Goal: Task Accomplishment & Management: Complete application form

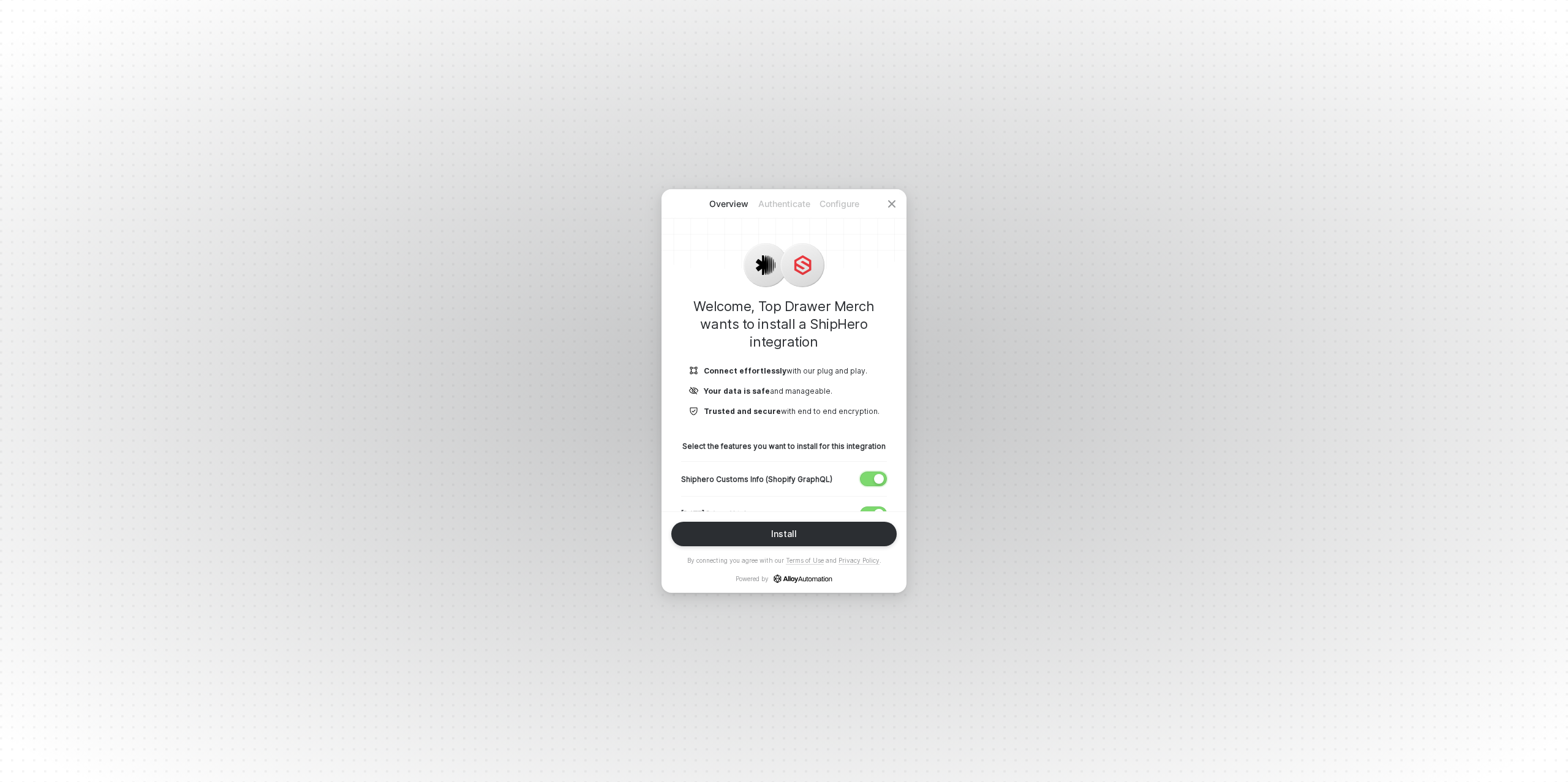
click at [875, 478] on div "button" at bounding box center [879, 478] width 10 height 10
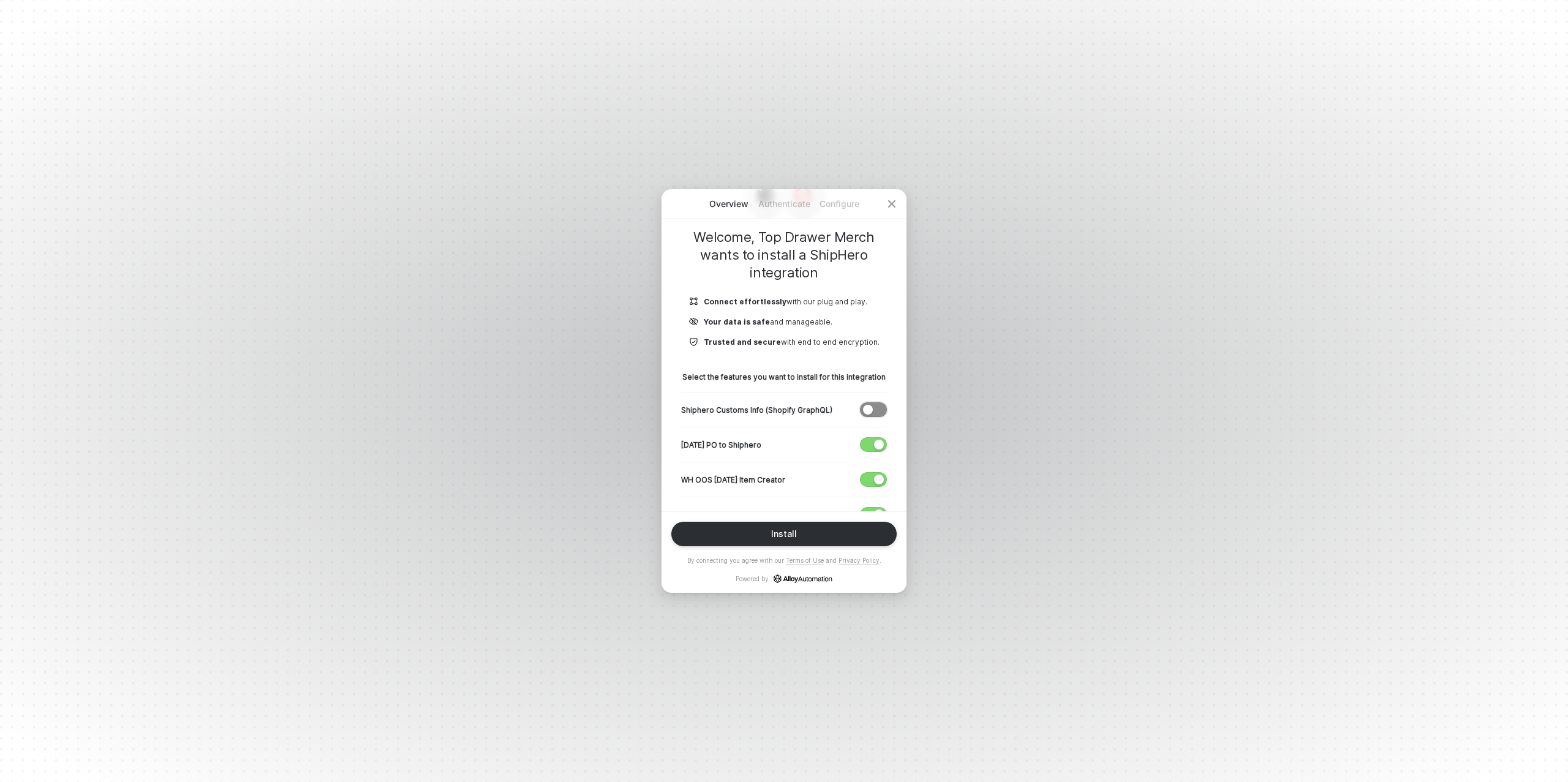
scroll to position [133, 0]
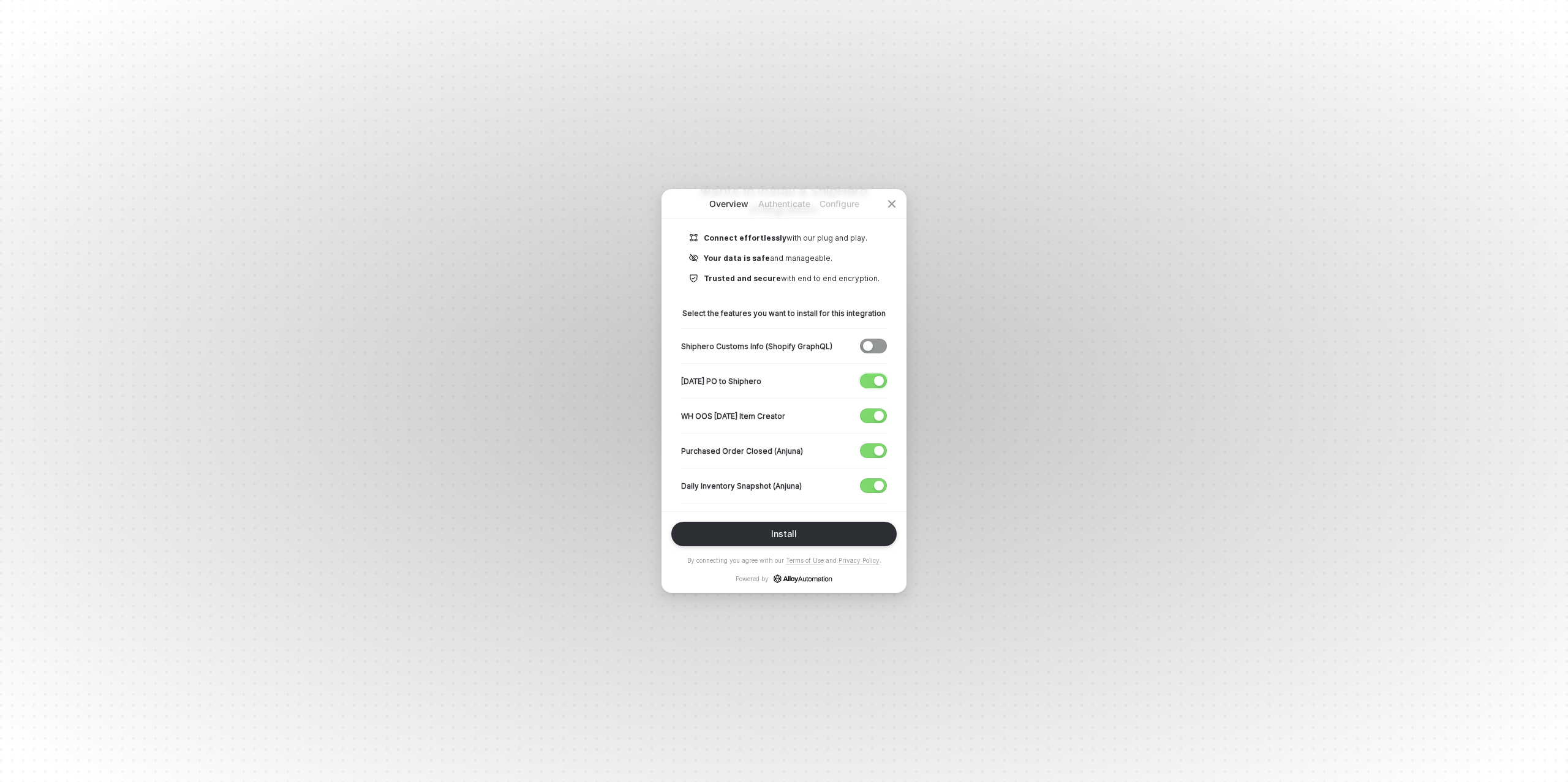
click at [877, 382] on div "button" at bounding box center [879, 381] width 10 height 10
click at [873, 415] on button "button" at bounding box center [873, 415] width 27 height 14
click at [871, 448] on span "button" at bounding box center [871, 450] width 21 height 14
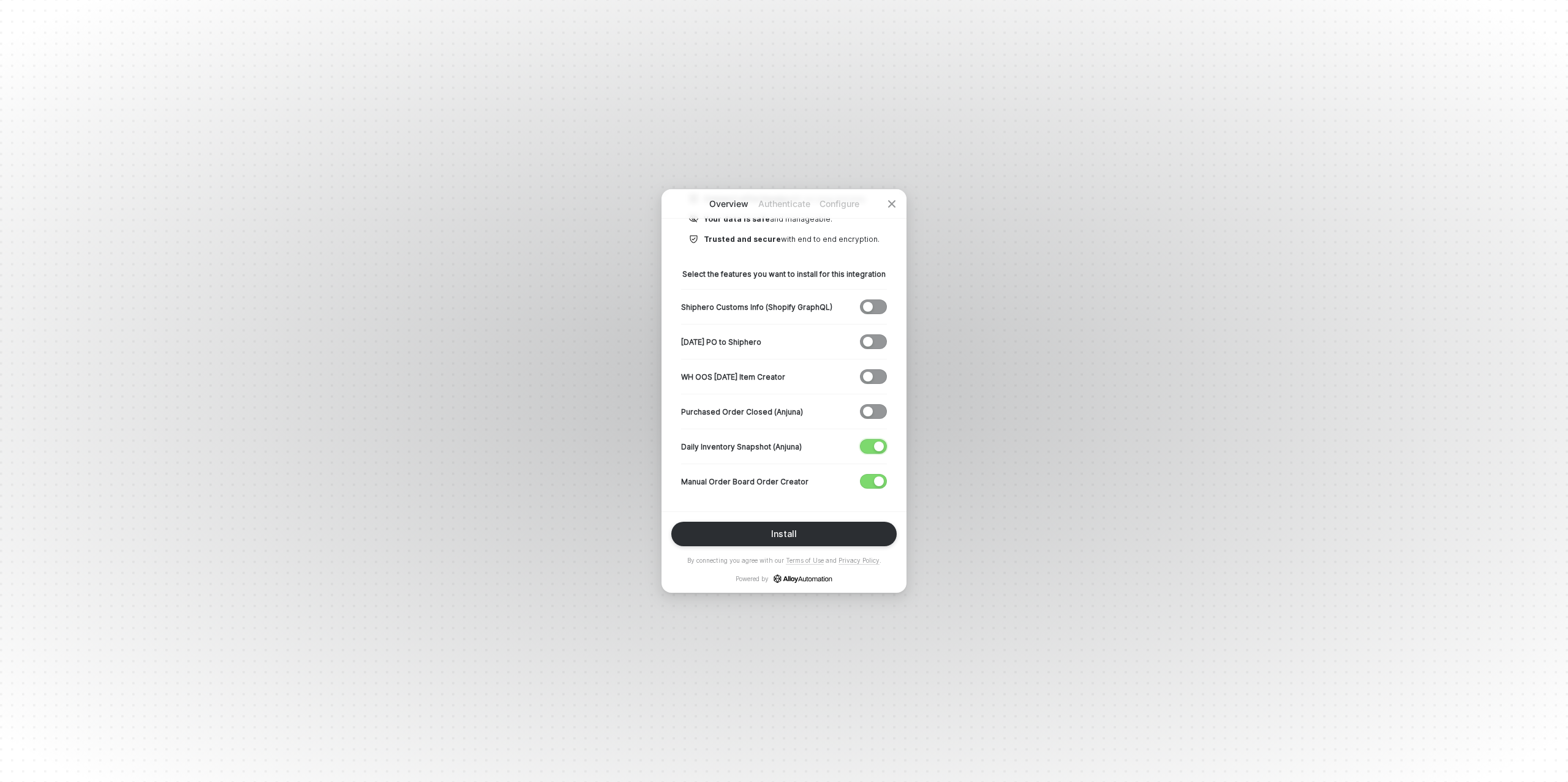
click at [873, 444] on button "button" at bounding box center [873, 446] width 27 height 14
click at [782, 537] on div "Install" at bounding box center [784, 534] width 26 height 10
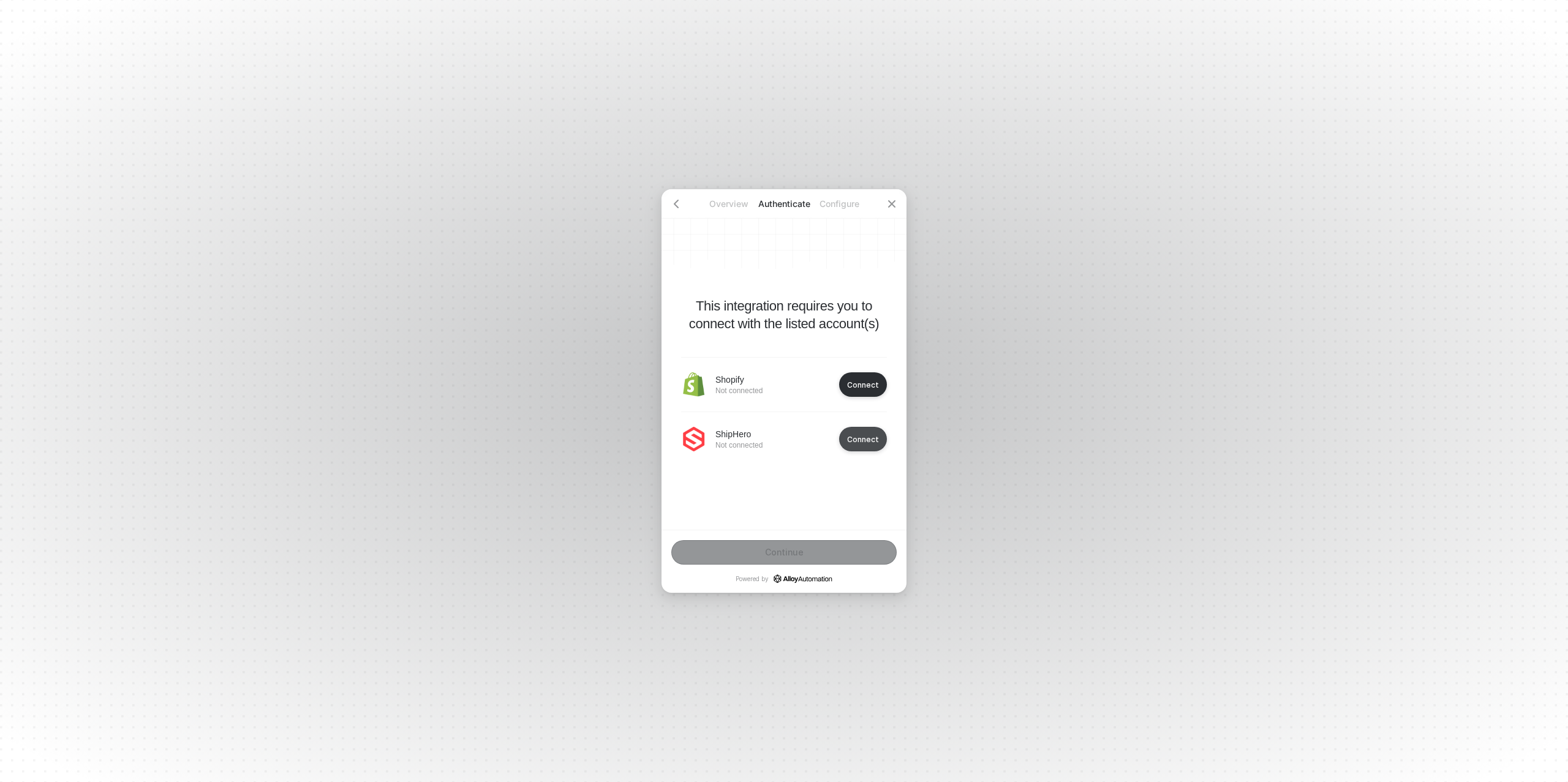
click at [863, 444] on button "Connect" at bounding box center [863, 439] width 48 height 25
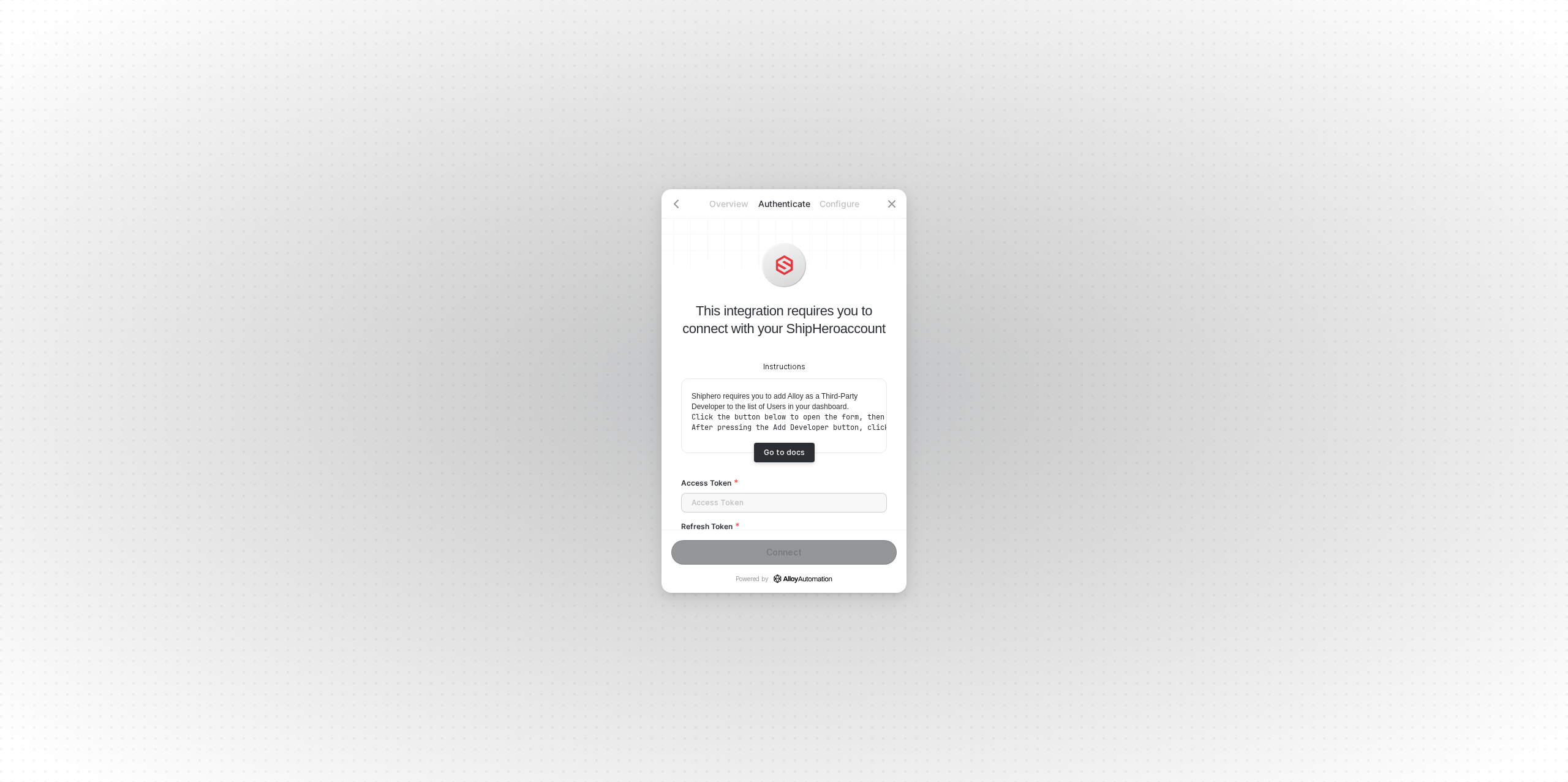
scroll to position [59, 0]
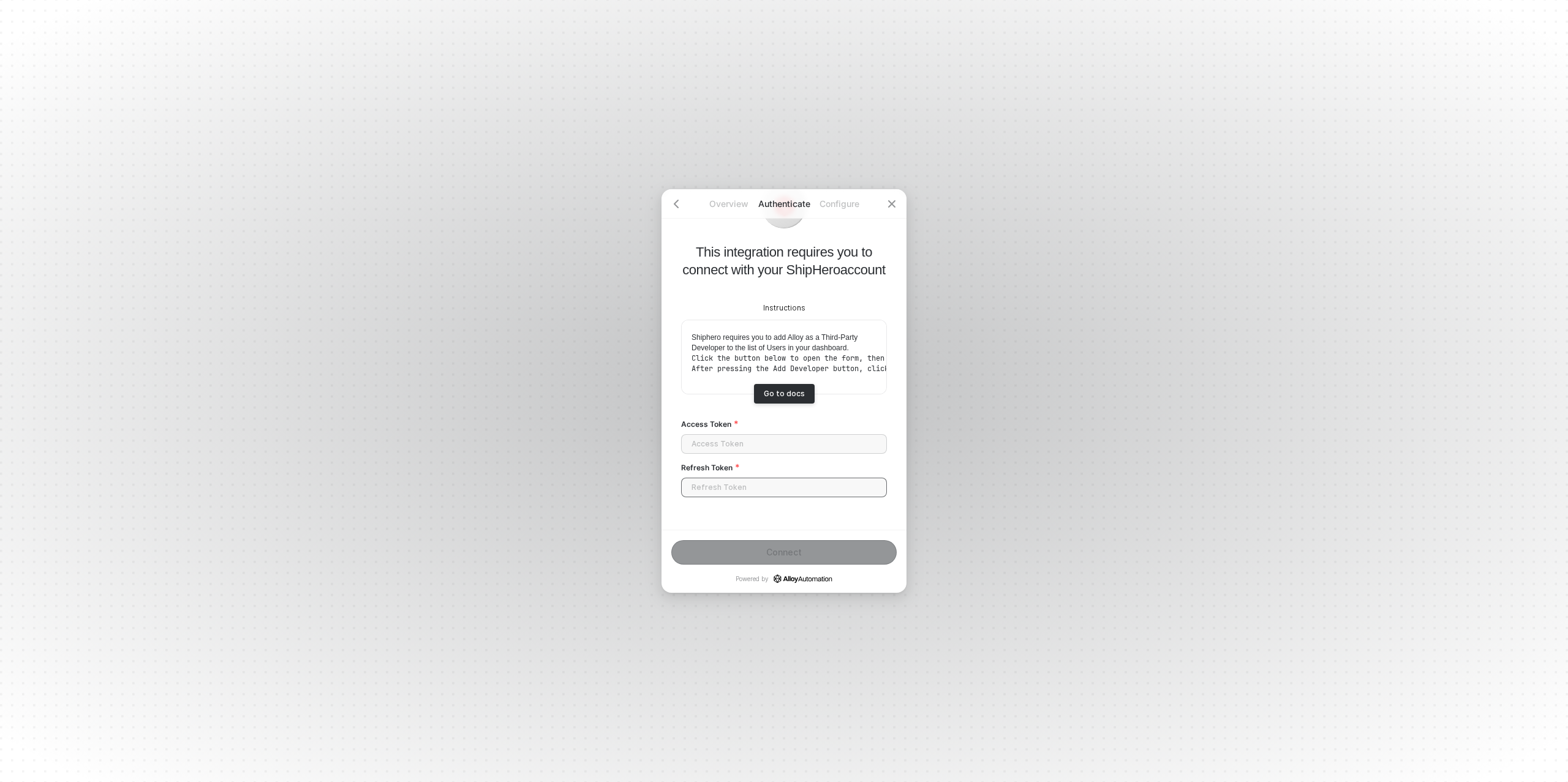
click at [725, 487] on input "Refresh Token" at bounding box center [784, 487] width 206 height 20
paste input "d6iokGCfUJzx0IEO0rdMq6pSzleXd0bdebFkz64cmiU-a"
type input "d6iokGCfUJzx0IEO0rdMq6pSzleXd0bdebFkz64cmiU-a"
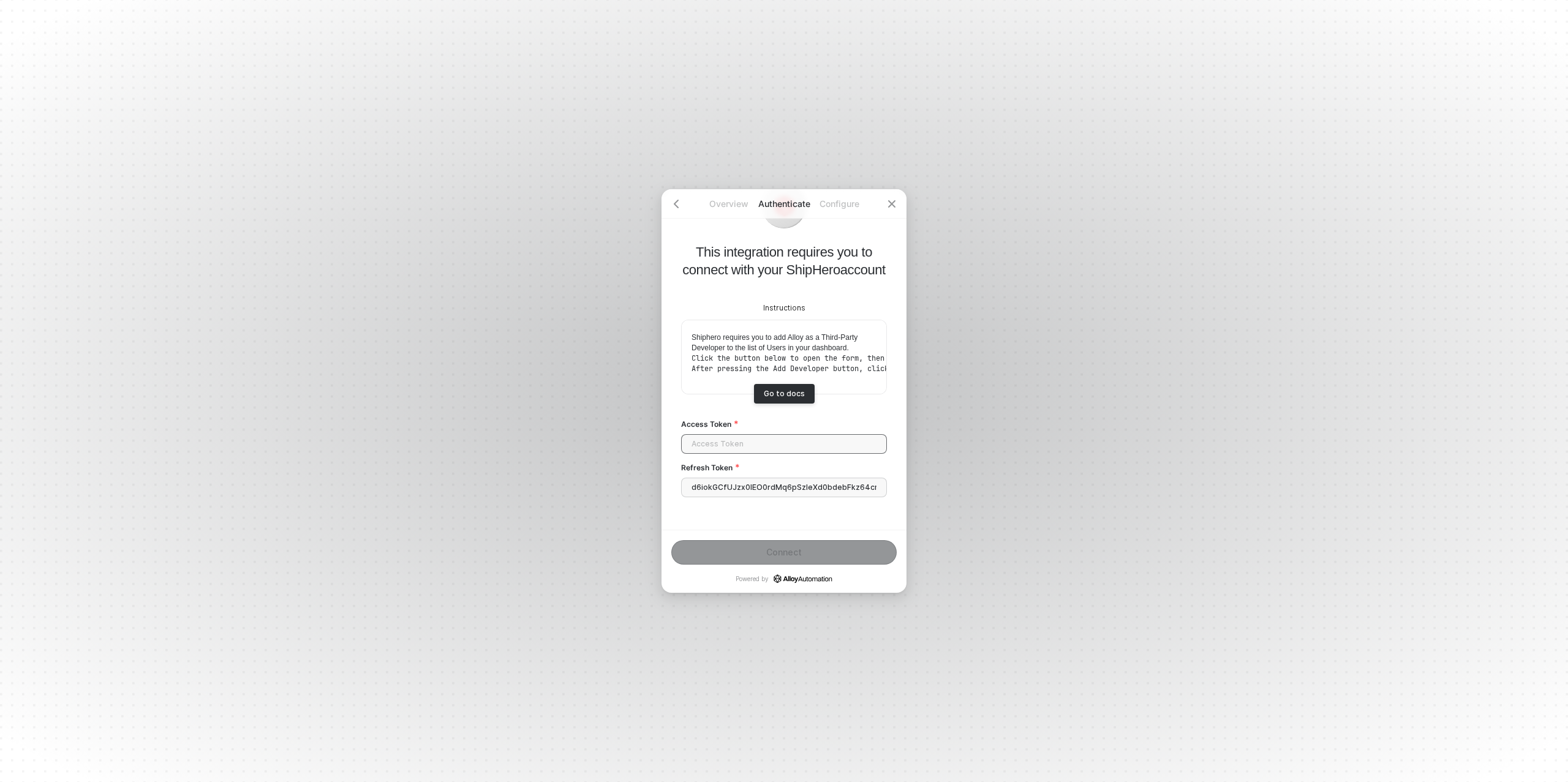
click at [741, 442] on input "Access Token" at bounding box center [784, 444] width 206 height 20
paste input "eyJhbGciOiJSUzI1NiIsInR5cCI6IkpXVCIsImtpZCI6IlJUQXlOVU13T0Rrd09ETXhSVVZDUXpBNU5…"
type input "eyJhbGciOiJSUzI1NiIsInR5cCI6IkpXVCIsImtpZCI6IlJUQXlOVU13T0Rrd09ETXhSVVZDUXpBNU5…"
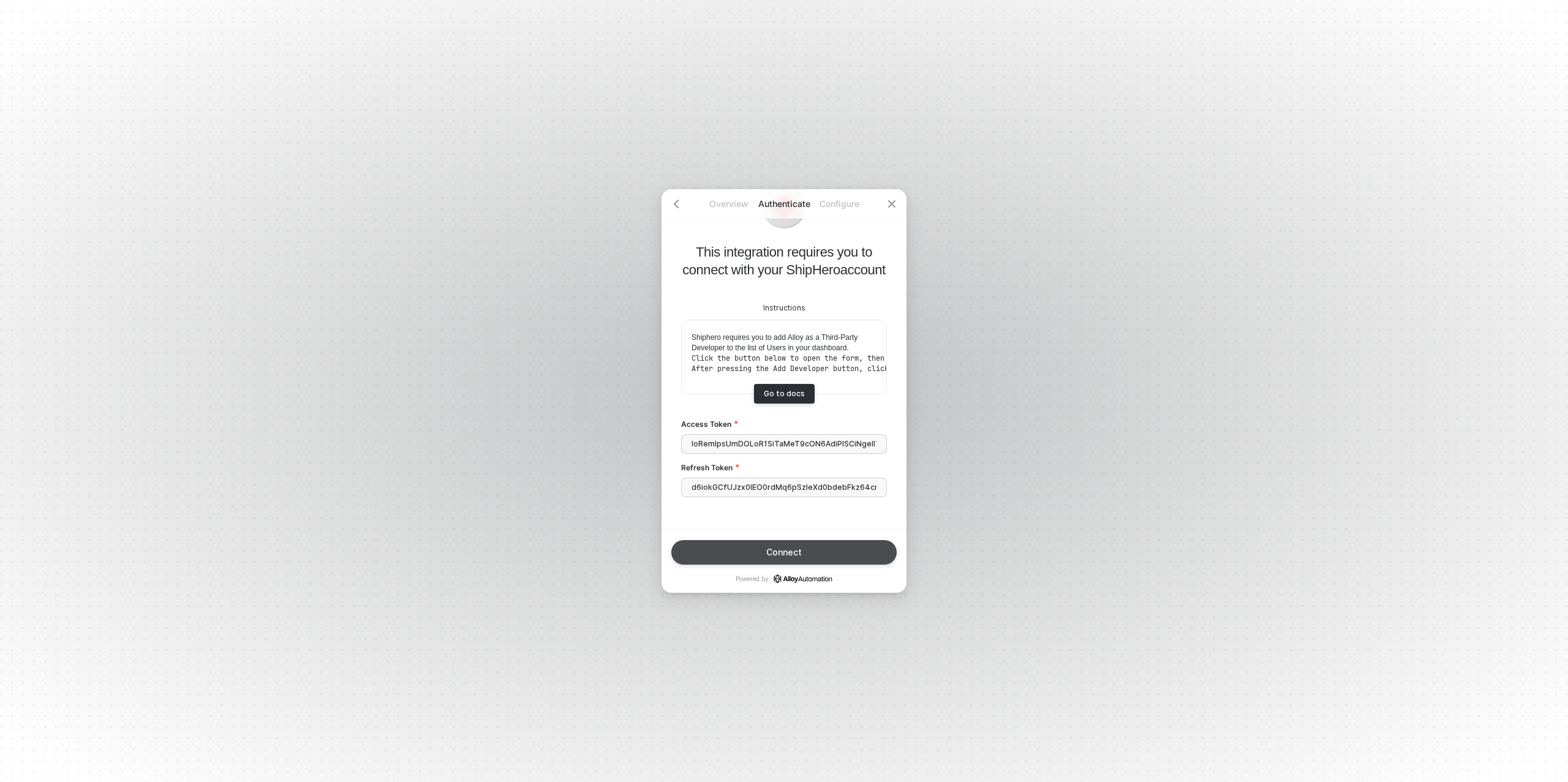
click at [798, 551] on div "Connect" at bounding box center [784, 552] width 36 height 10
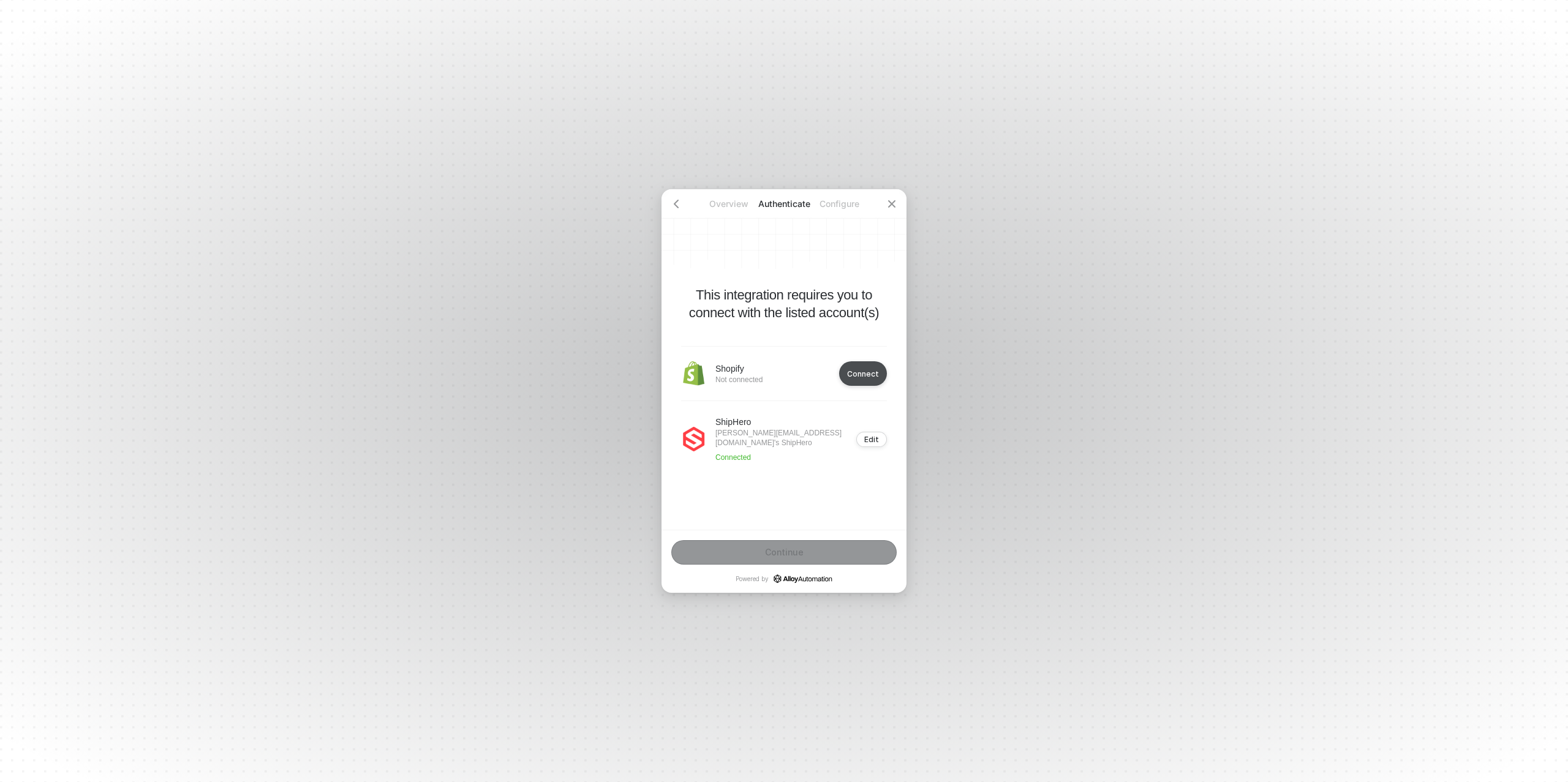
click at [866, 378] on div "Connect" at bounding box center [863, 373] width 32 height 9
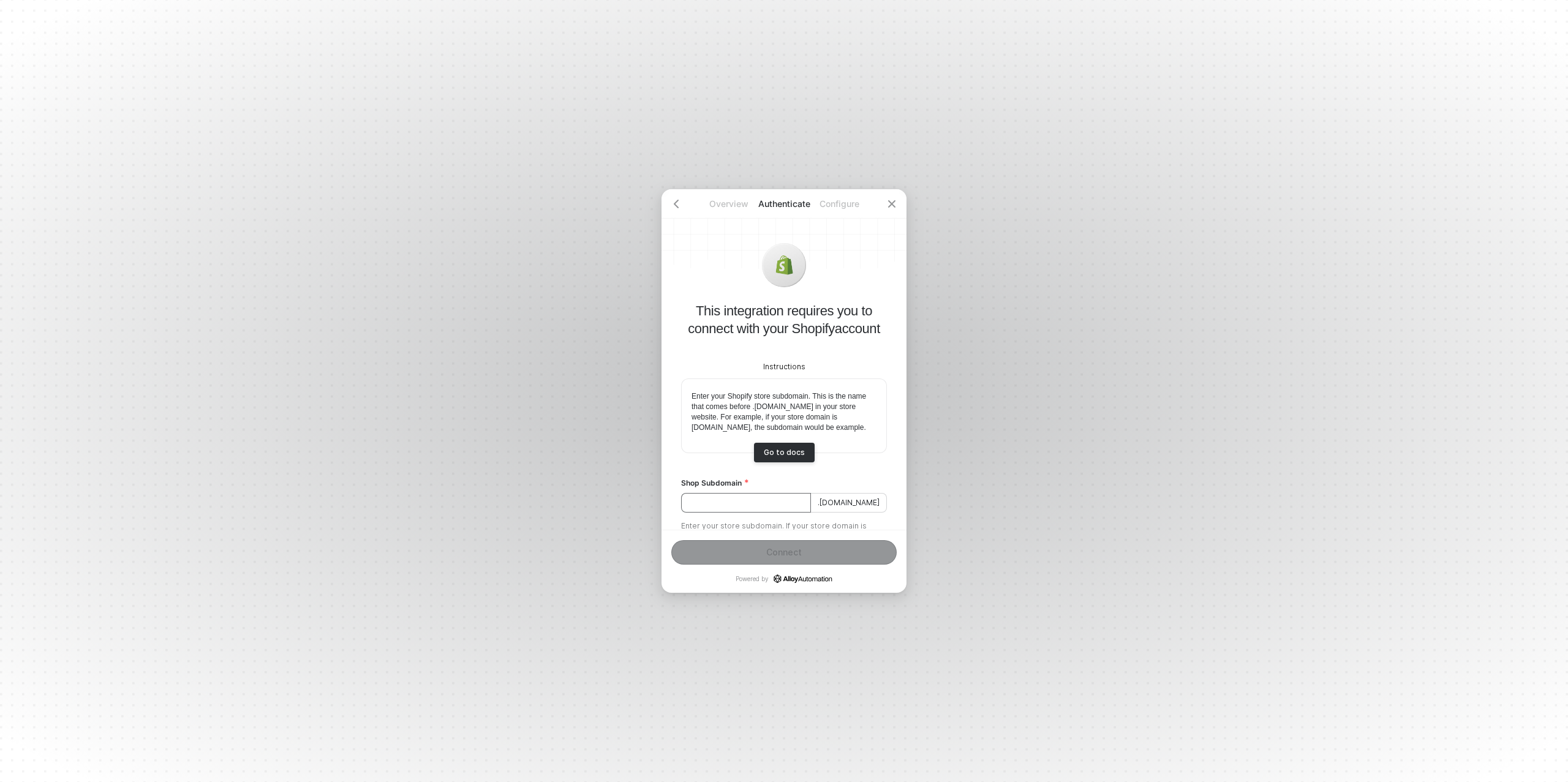
click at [749, 511] on input "Shop Subdomain" at bounding box center [746, 502] width 130 height 20
paste input "beauty-in-pain"
type input "beauty-in-pain"
click at [775, 552] on div "Connect" at bounding box center [784, 552] width 36 height 10
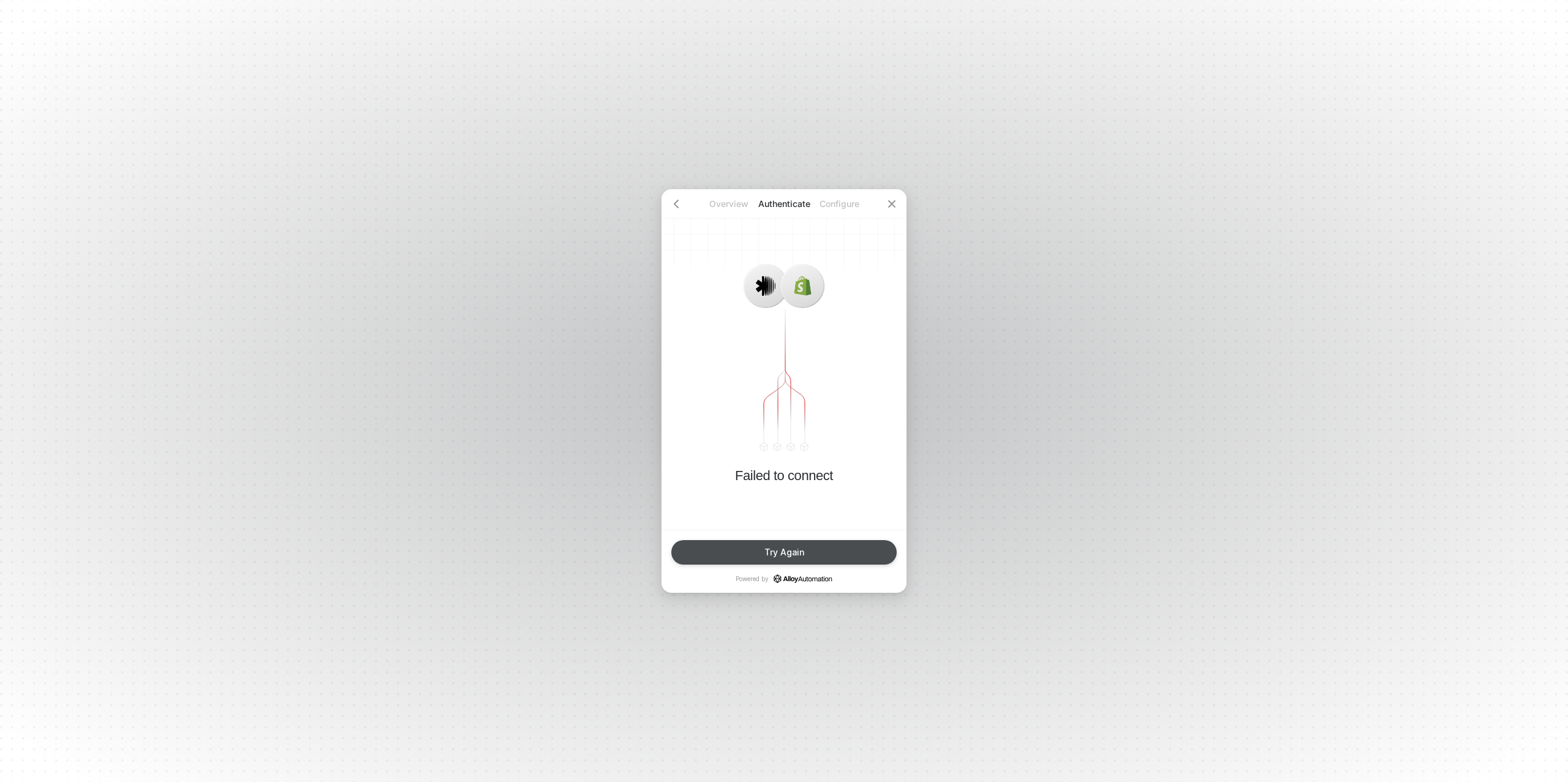
click at [775, 549] on div "Try Again" at bounding box center [784, 552] width 40 height 10
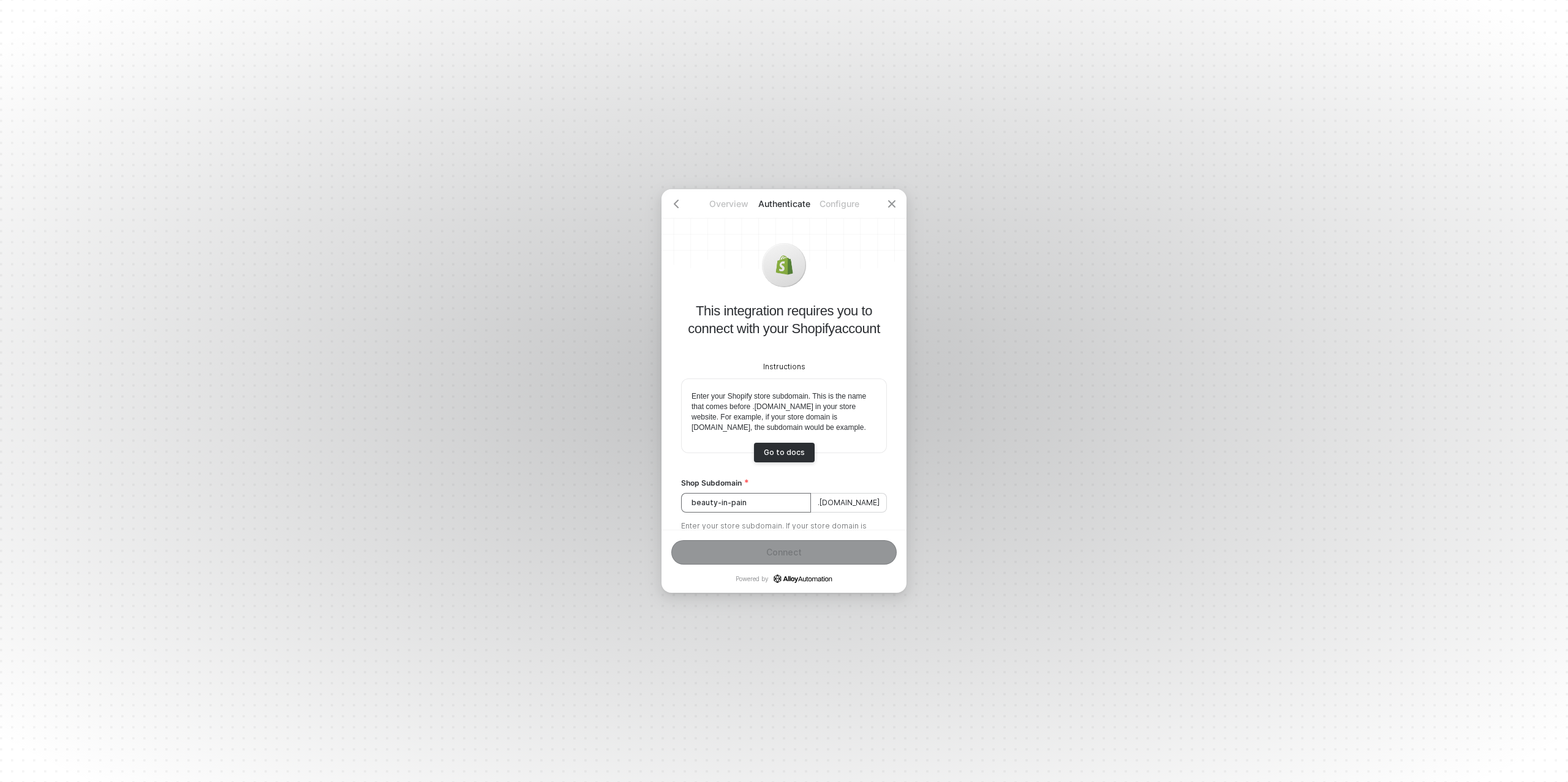
click at [778, 513] on input "beauty-in-pain" at bounding box center [746, 502] width 130 height 20
type input "beauty-in-pain"
click at [784, 554] on div "Connect" at bounding box center [784, 552] width 36 height 10
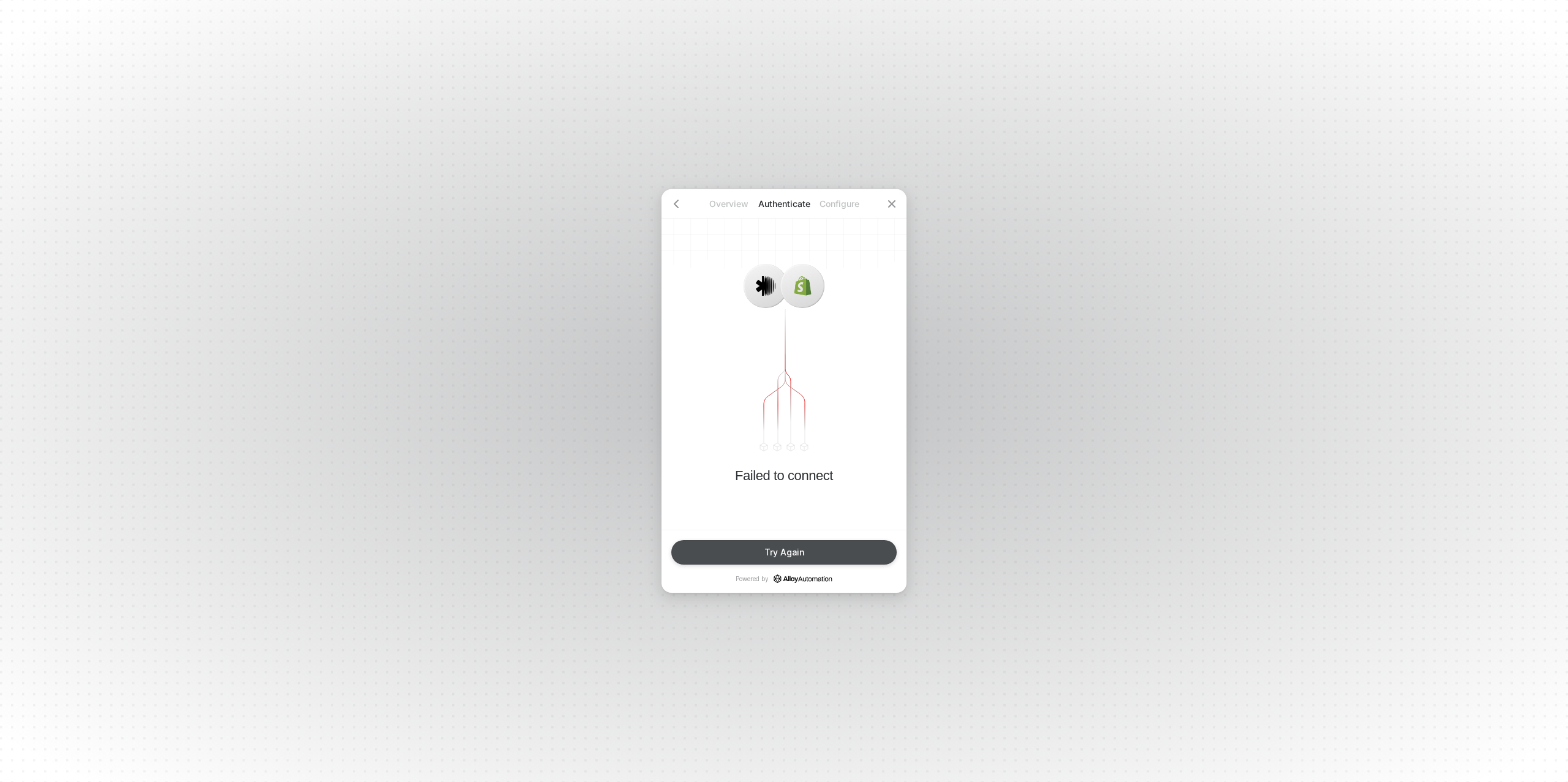
click at [723, 550] on button "Try Again" at bounding box center [784, 552] width 226 height 25
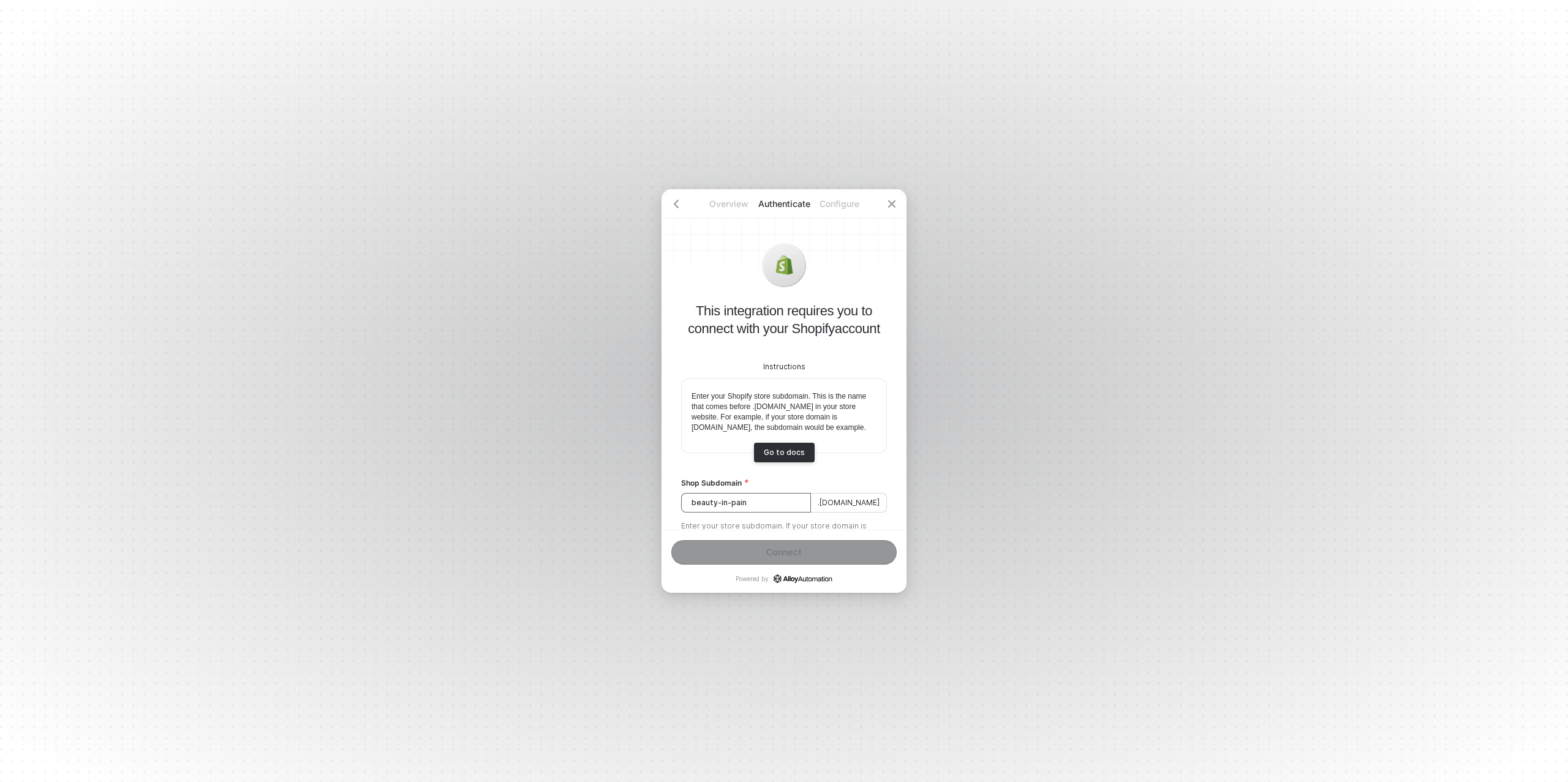
click at [716, 513] on input "beauty-in-pain" at bounding box center [746, 502] width 130 height 20
paste input "06-tdm-demo"
type input "06-tdm-demo"
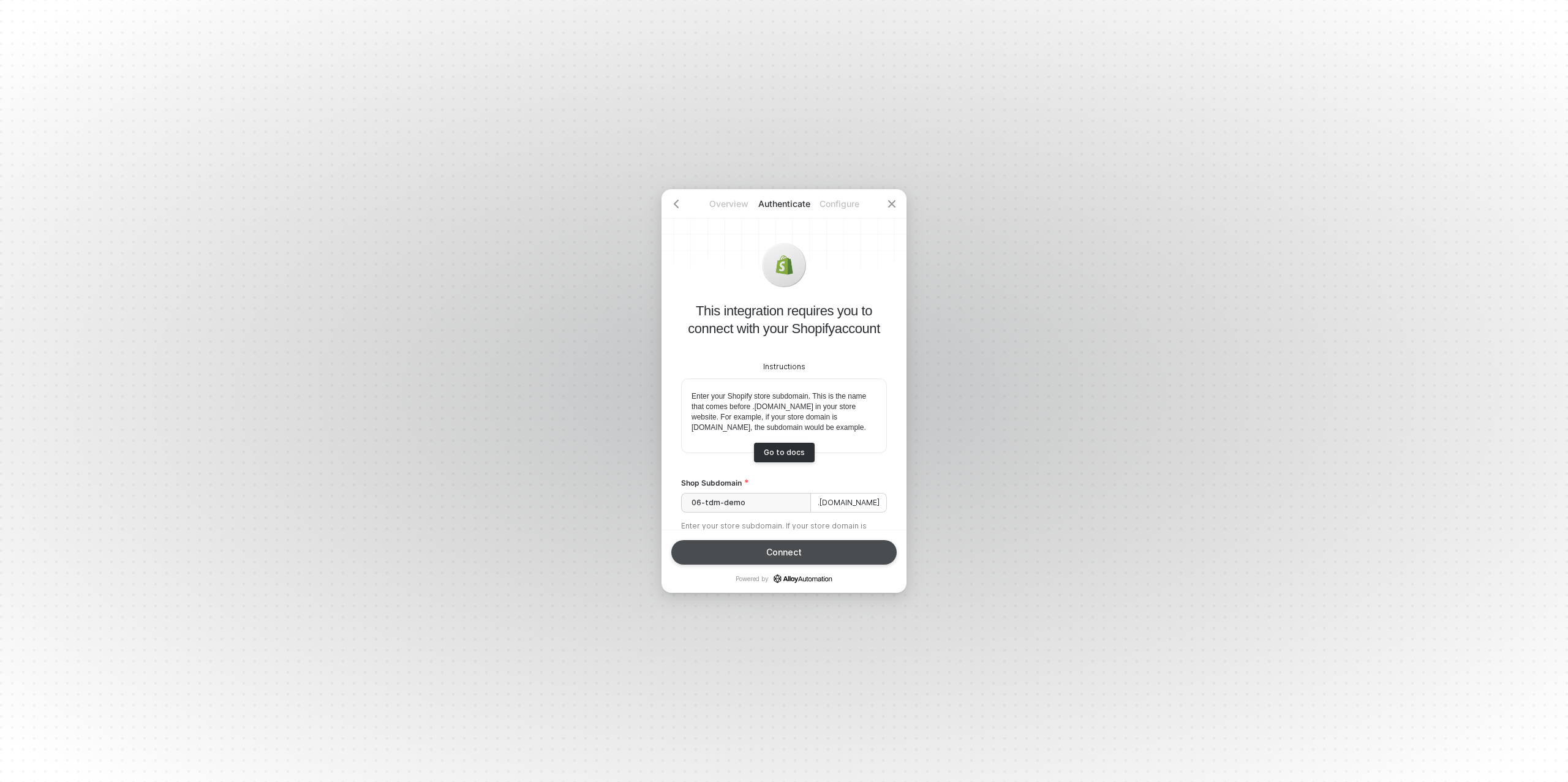
click at [780, 562] on button "Connect" at bounding box center [784, 552] width 226 height 25
click at [767, 551] on div "Connect" at bounding box center [784, 552] width 36 height 10
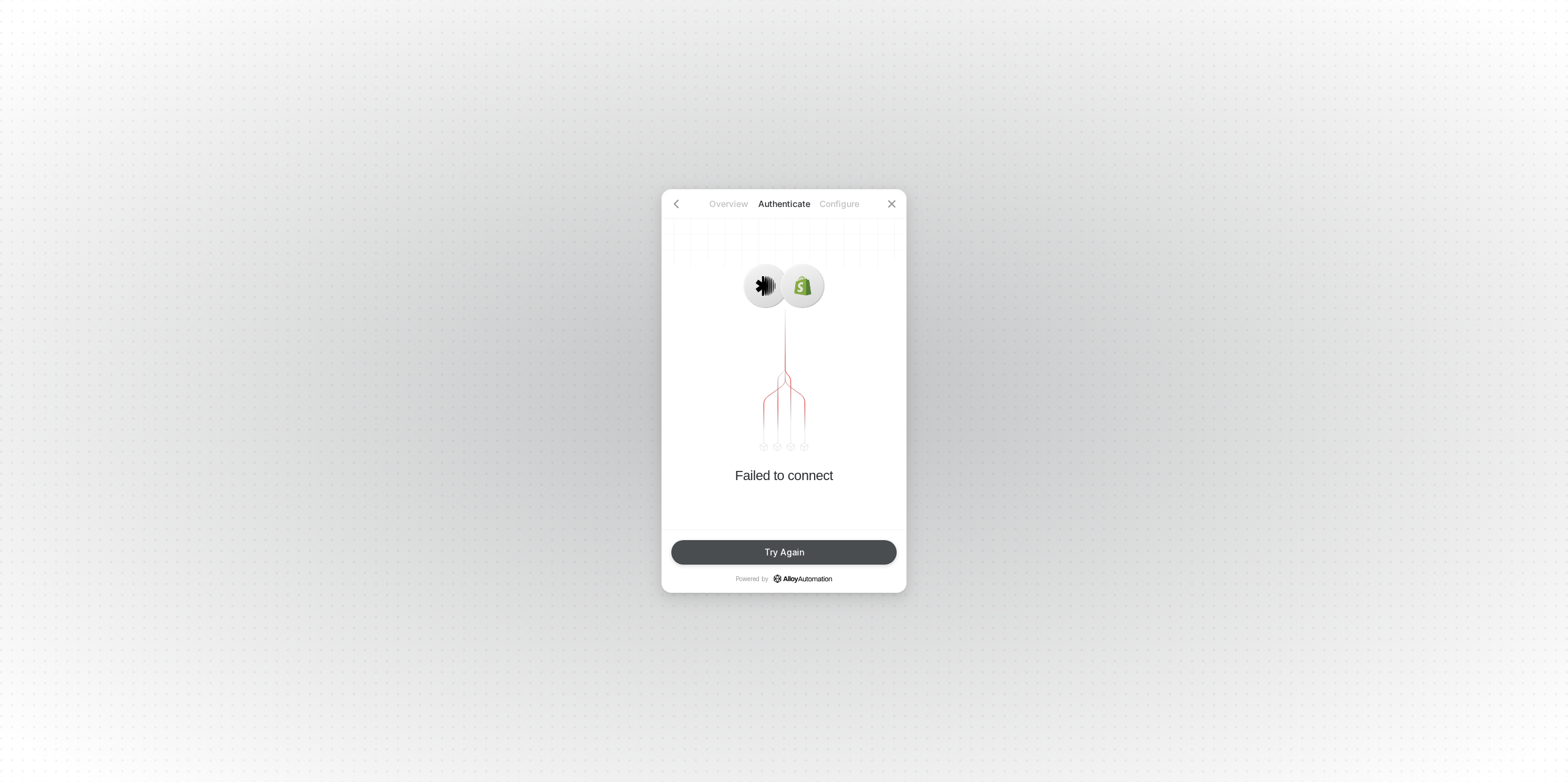
click at [775, 548] on div "Try Again" at bounding box center [784, 552] width 40 height 10
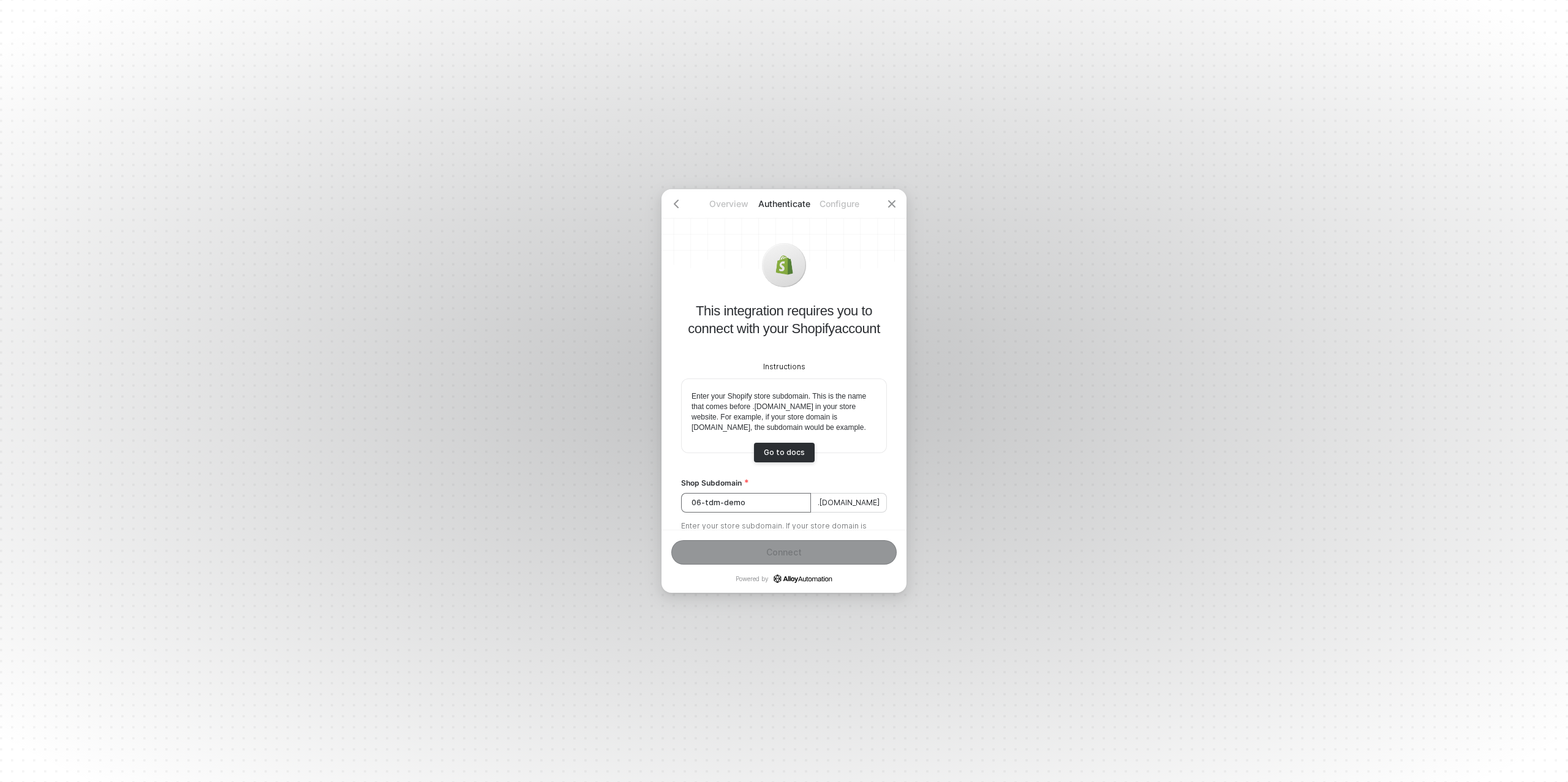
click at [754, 513] on input "06-tdm-demo" at bounding box center [746, 502] width 130 height 20
type input "06-tdm-demo"
click at [766, 549] on div "Connect" at bounding box center [784, 552] width 36 height 10
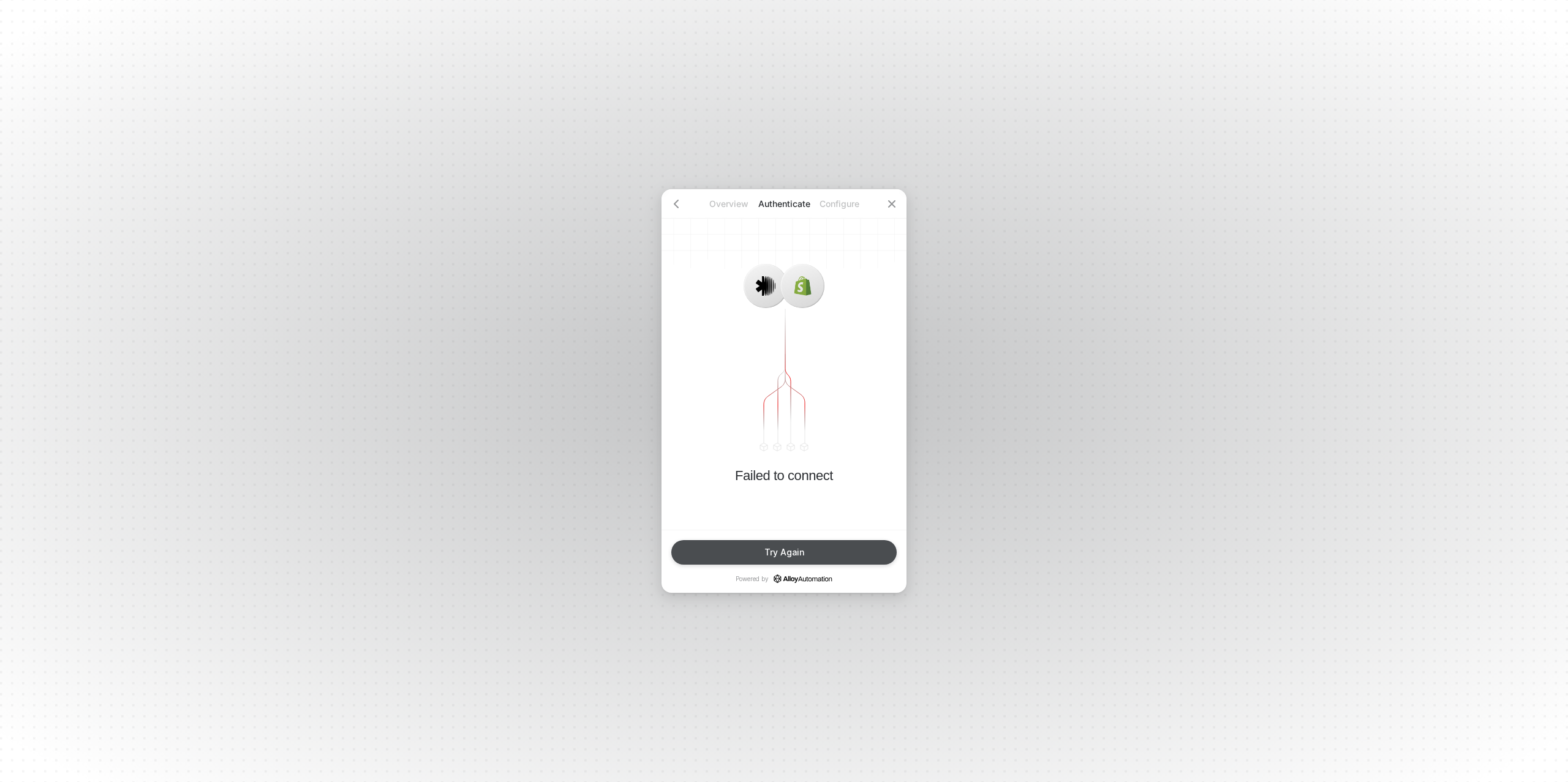
click at [790, 552] on div "Try Again" at bounding box center [784, 552] width 40 height 10
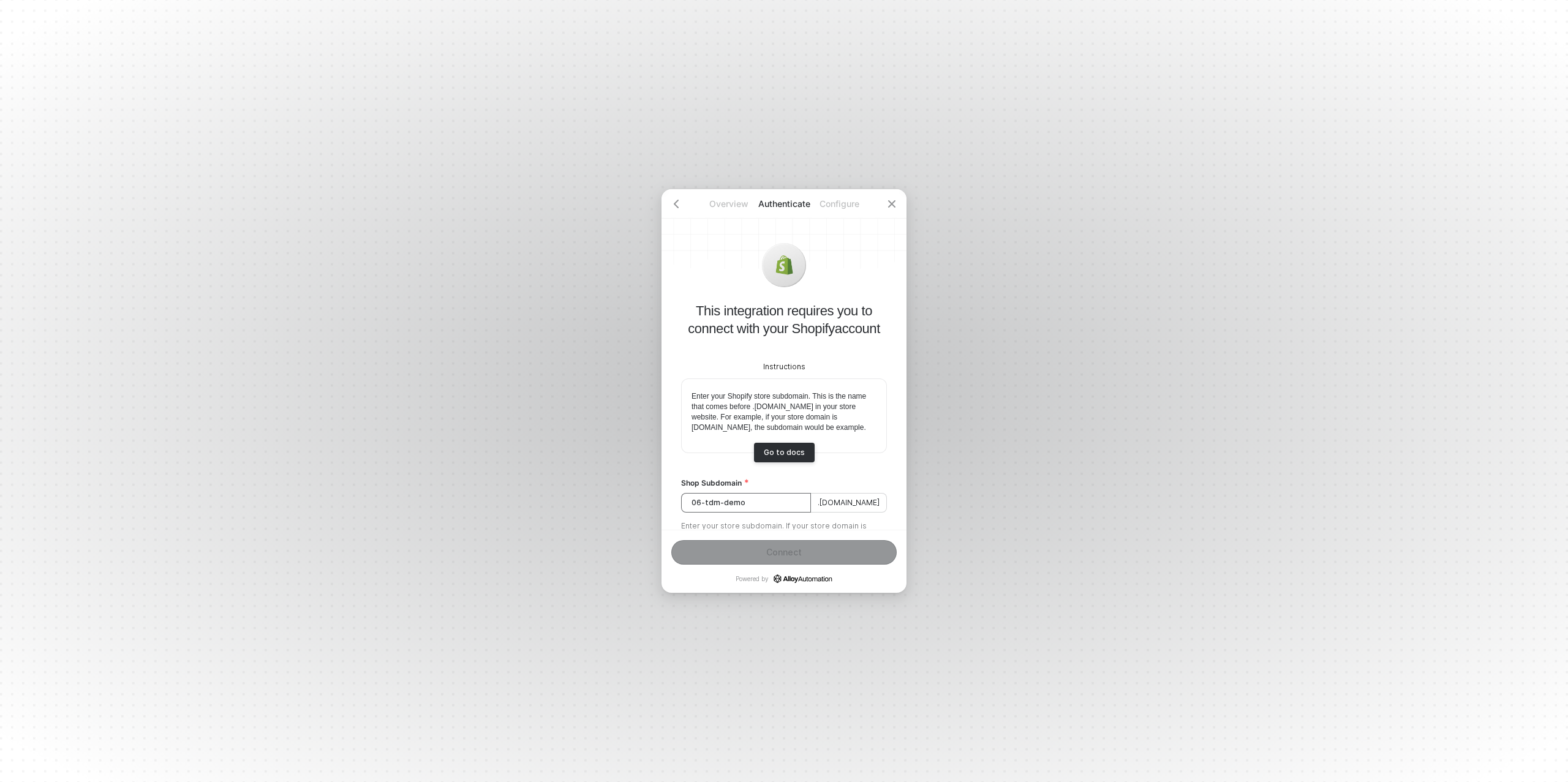
click at [779, 513] on input "06-tdm-demo" at bounding box center [746, 502] width 130 height 20
type input "06-tdm-demo"
click at [790, 554] on div "Connect" at bounding box center [784, 552] width 36 height 10
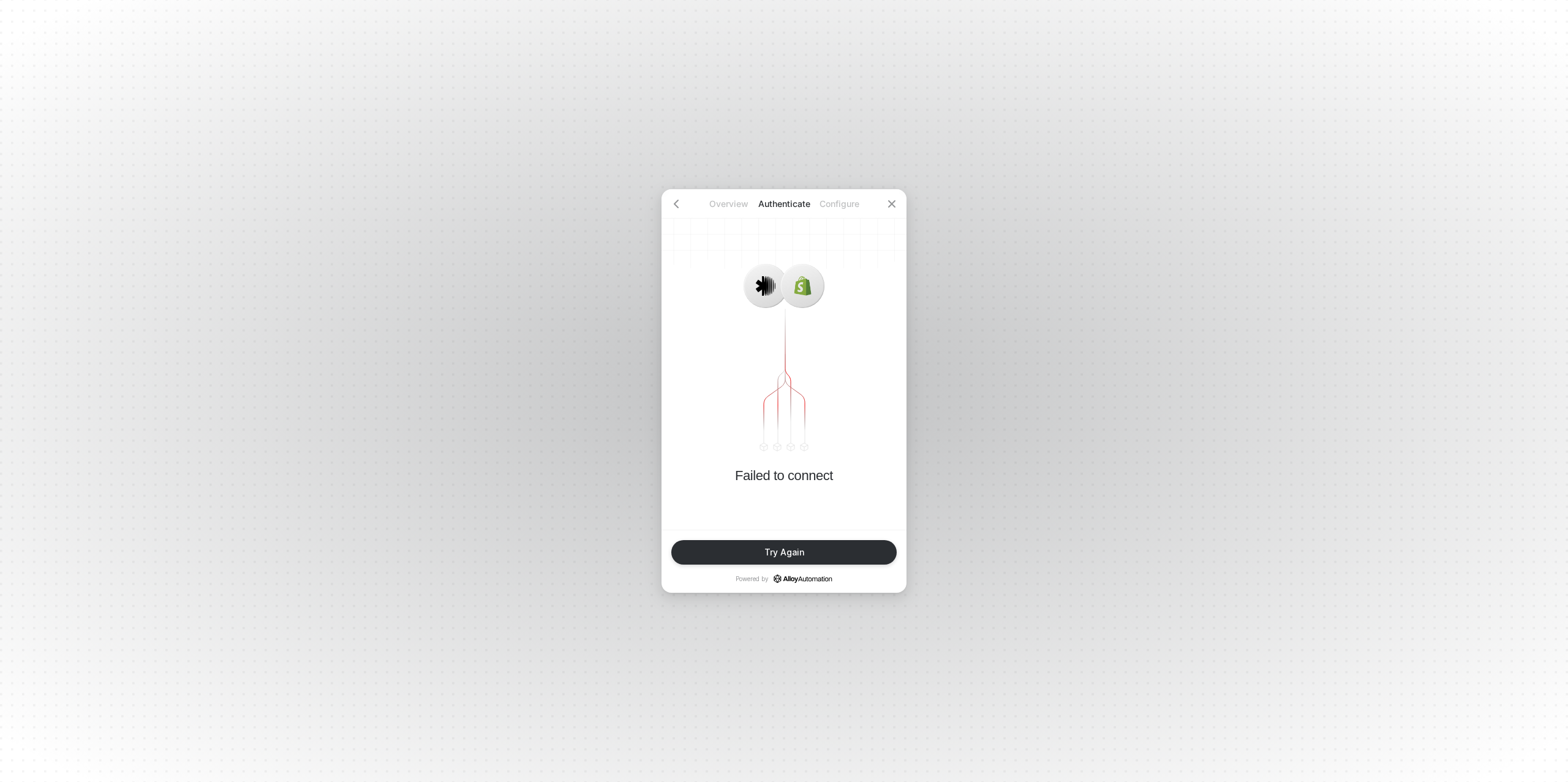
click at [742, 560] on button "Try Again" at bounding box center [784, 552] width 226 height 25
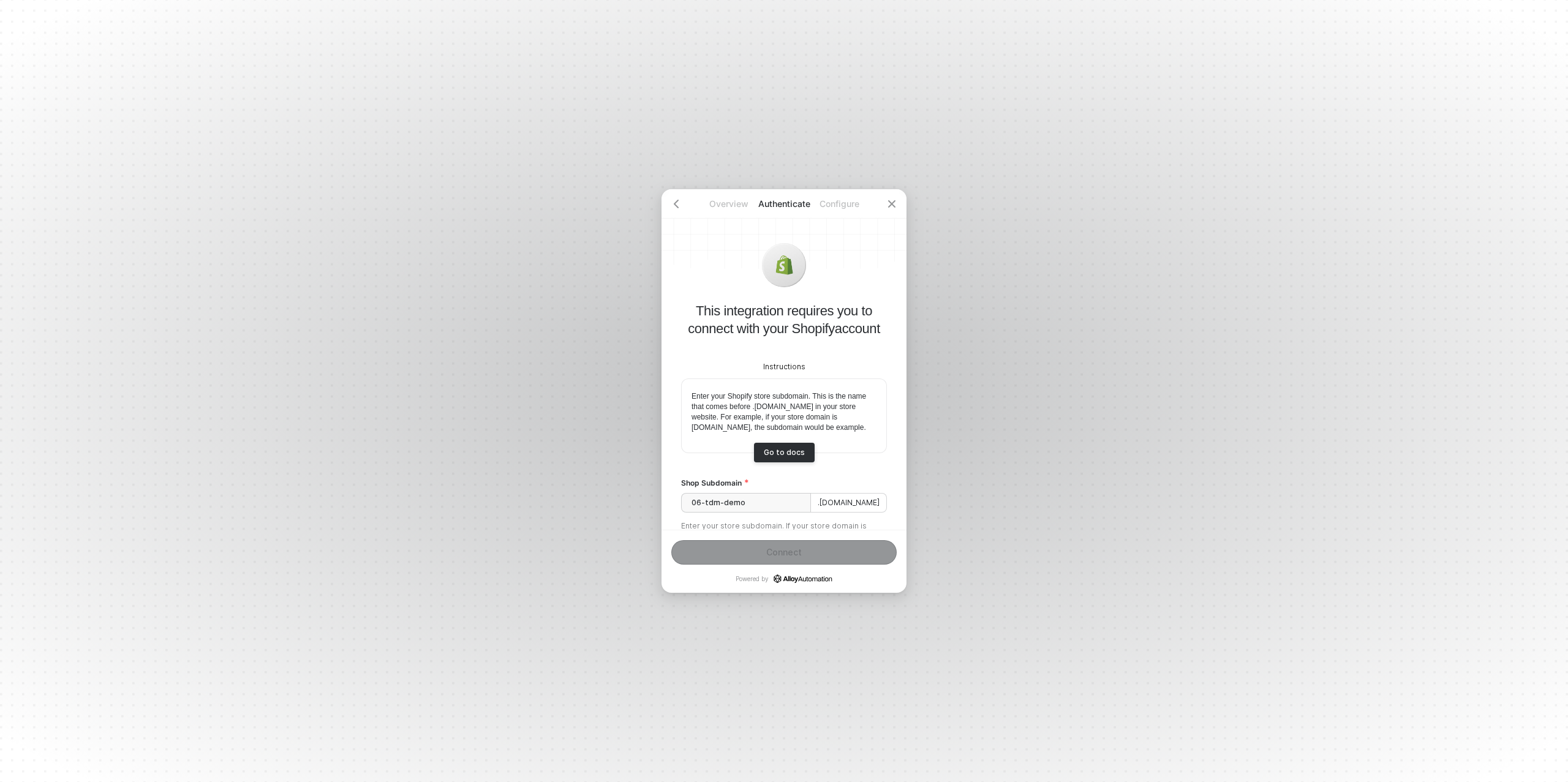
click at [766, 522] on div "Instructions Enter your Shopify store subdomain. This is the name that comes be…" at bounding box center [784, 444] width 206 height 214
click at [770, 513] on input "06-tdm-demo" at bounding box center [746, 502] width 130 height 20
type input "06-tdm-demo"
click at [775, 545] on button "Connect" at bounding box center [784, 552] width 226 height 25
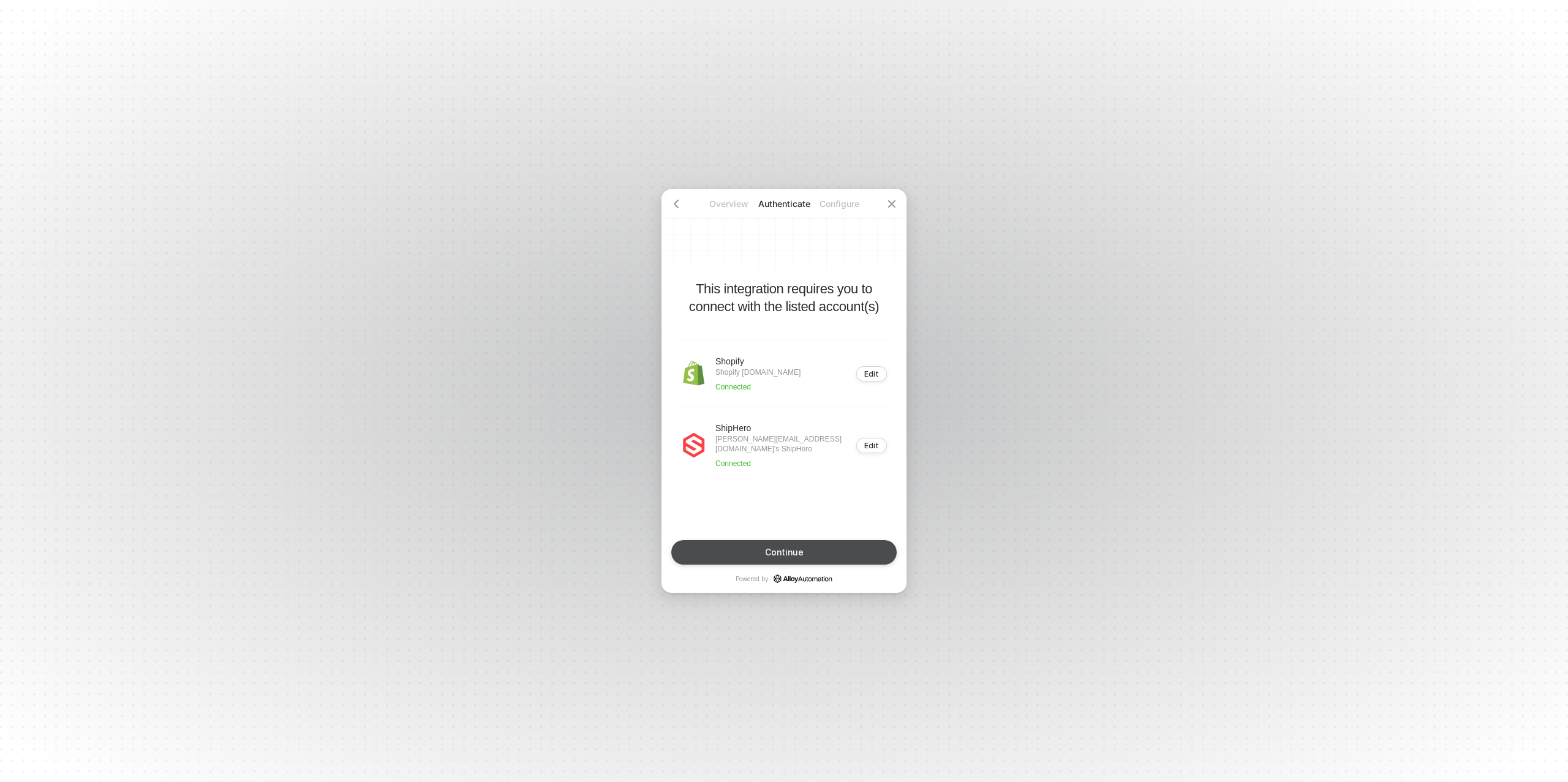
click at [790, 550] on div "Continue" at bounding box center [784, 552] width 38 height 10
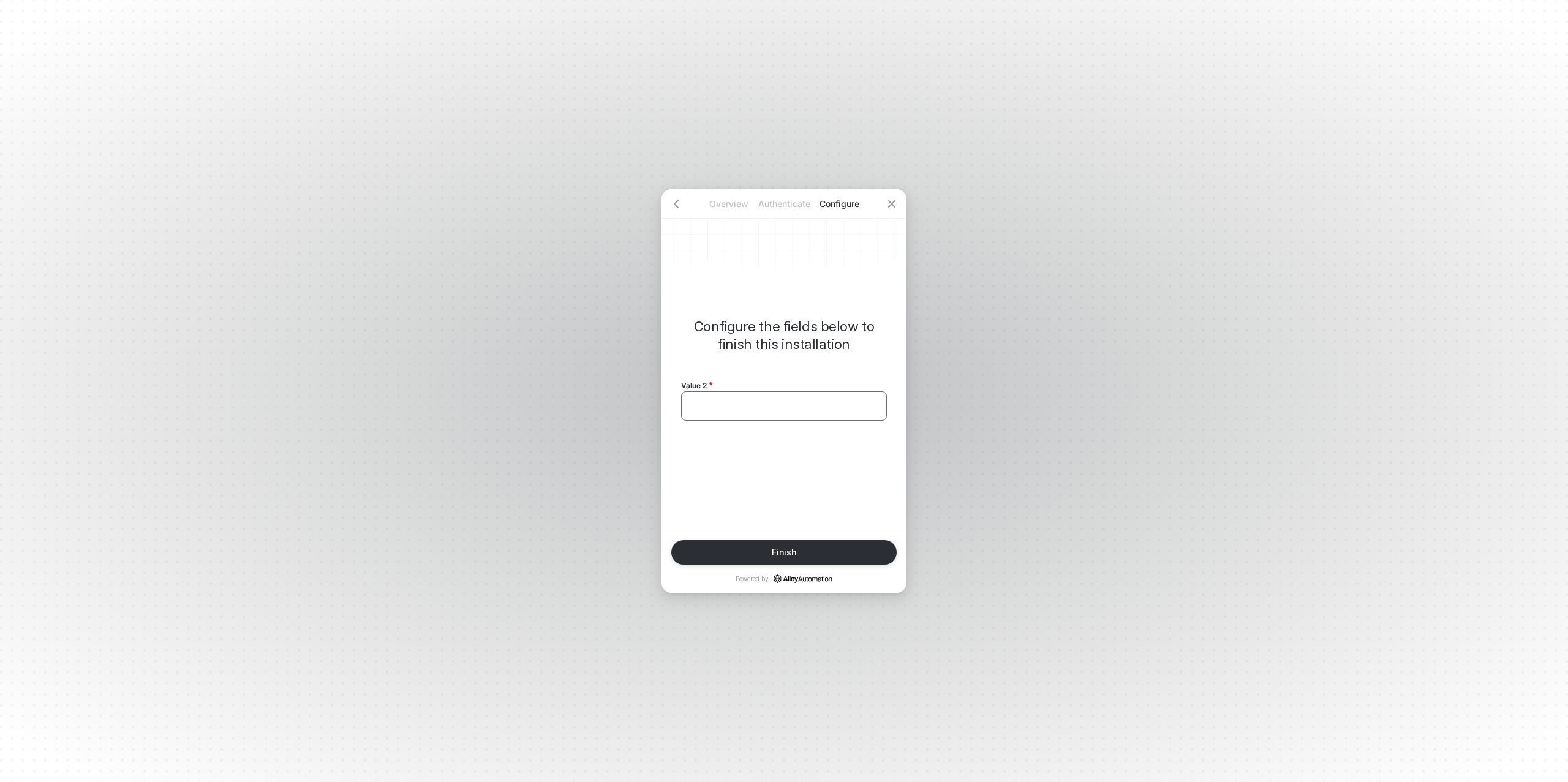
click at [755, 405] on div "﻿" at bounding box center [784, 406] width 185 height 10
click at [700, 402] on span "Beauty In Pain" at bounding box center [719, 406] width 56 height 10
click at [785, 552] on div "Finish" at bounding box center [784, 552] width 25 height 10
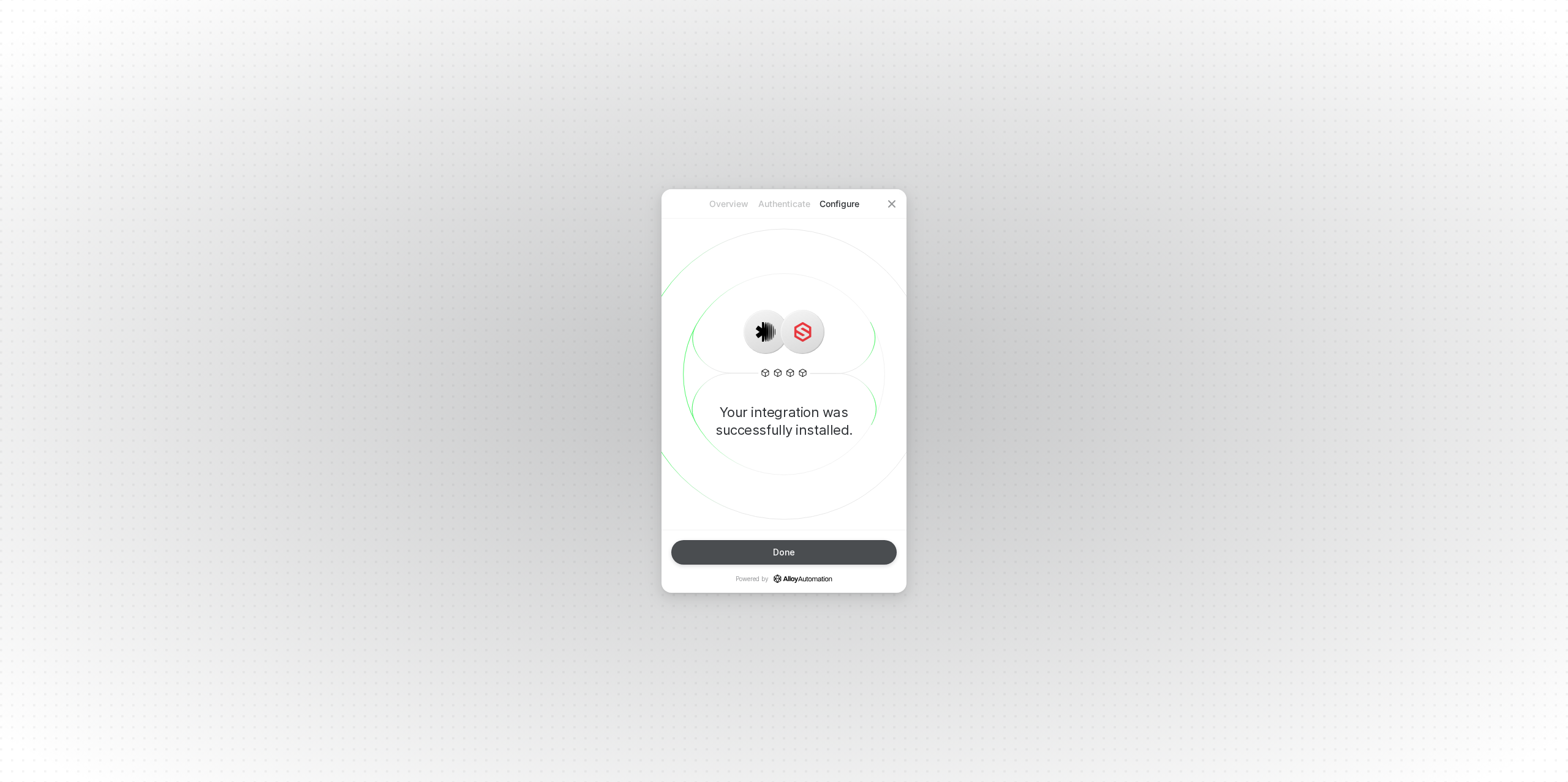
click at [793, 550] on div "Done" at bounding box center [784, 552] width 22 height 10
